Goal: Find contact information: Find contact information

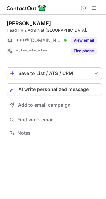
scroll to position [128, 106]
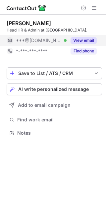
click at [84, 39] on button "View email" at bounding box center [84, 40] width 26 height 7
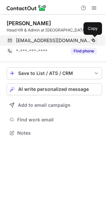
click at [93, 40] on span at bounding box center [93, 40] width 5 height 5
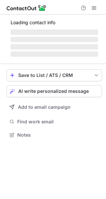
scroll to position [134, 106]
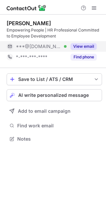
click at [81, 48] on button "View email" at bounding box center [84, 46] width 26 height 7
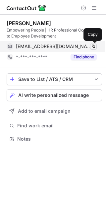
click at [96, 46] on span at bounding box center [93, 46] width 5 height 5
